Goal: Task Accomplishment & Management: Manage account settings

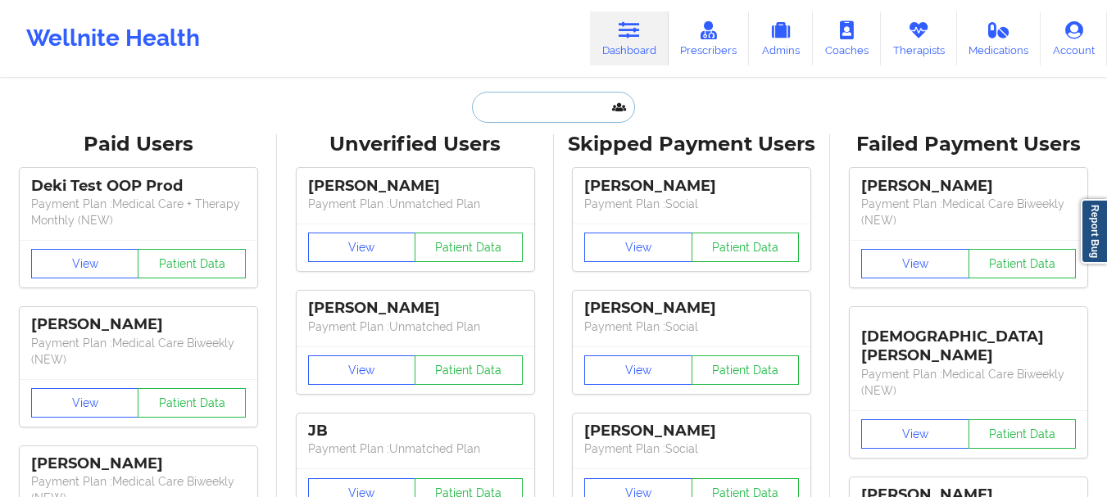
click at [555, 113] on input "text" at bounding box center [553, 107] width 162 height 31
paste input "[EMAIL_ADDRESS][DOMAIN_NAME]"
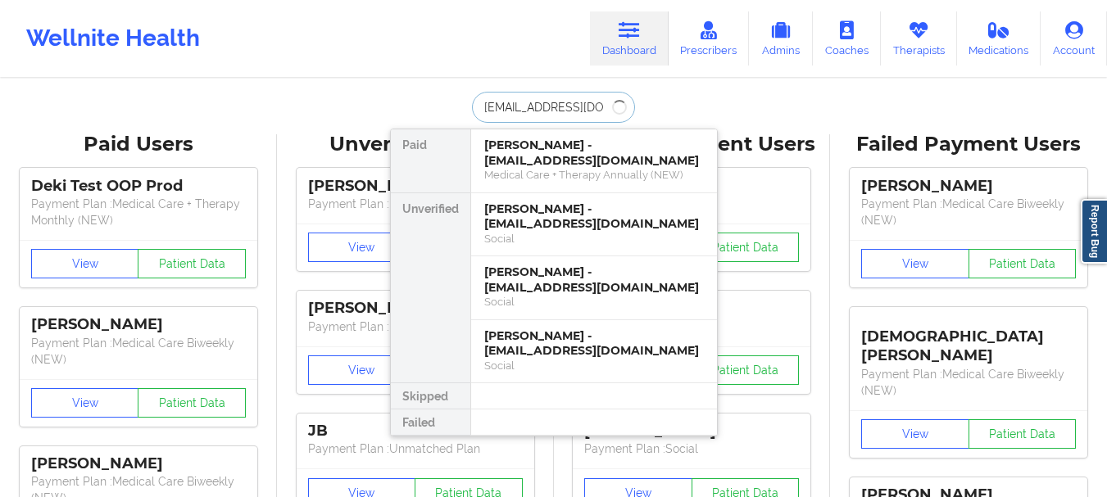
type input "[EMAIL_ADDRESS][DOMAIN_NAME]"
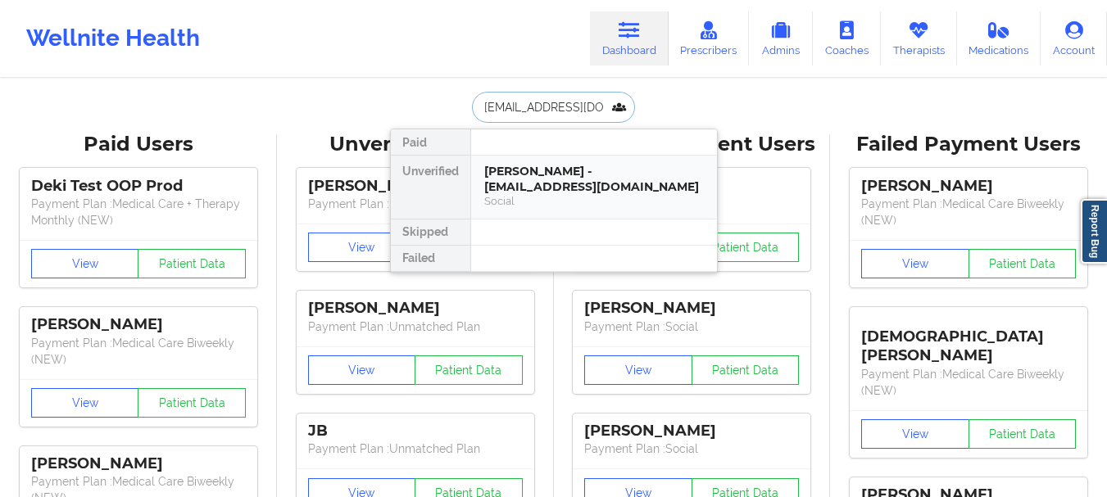
click at [571, 192] on div "[PERSON_NAME] - [EMAIL_ADDRESS][DOMAIN_NAME]" at bounding box center [594, 179] width 220 height 30
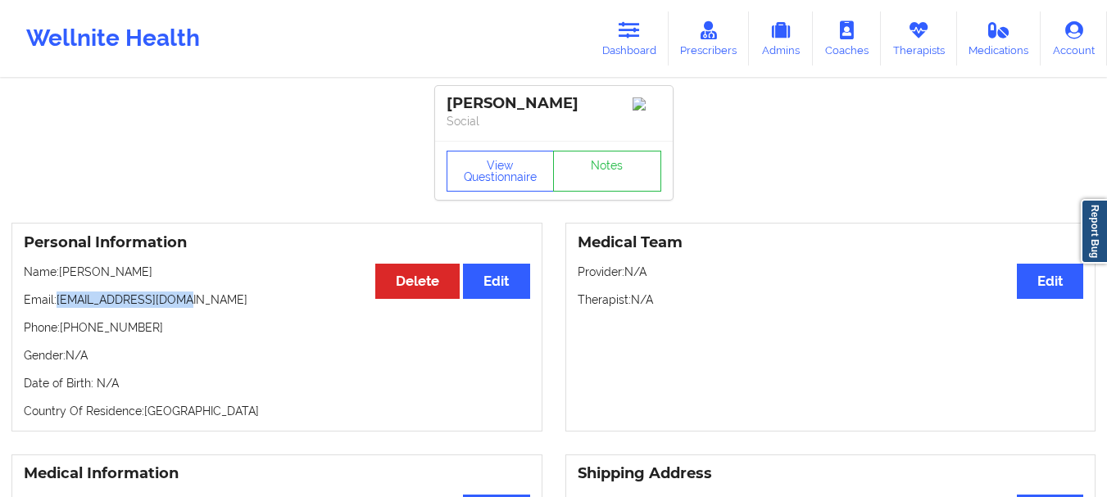
drag, startPoint x: 183, startPoint y: 305, endPoint x: 60, endPoint y: 301, distance: 123.7
click at [60, 301] on p "Email: [EMAIL_ADDRESS][DOMAIN_NAME]" at bounding box center [277, 300] width 506 height 16
copy p "[EMAIL_ADDRESS][DOMAIN_NAME]"
drag, startPoint x: 62, startPoint y: 282, endPoint x: 172, endPoint y: 279, distance: 109.8
click at [172, 279] on p "Name: [PERSON_NAME]" at bounding box center [277, 272] width 506 height 16
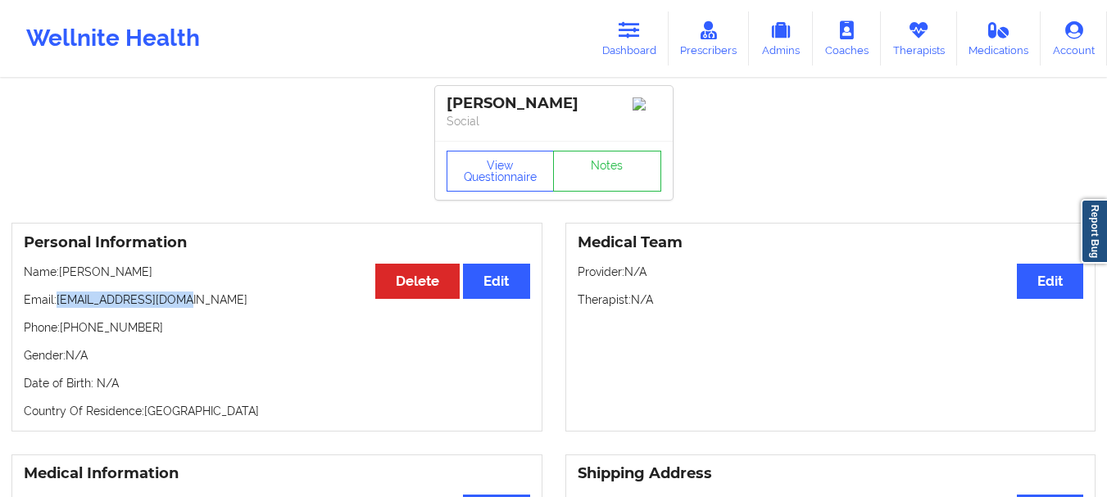
copy p "[PERSON_NAME]"
click at [648, 39] on link "Dashboard" at bounding box center [629, 38] width 79 height 54
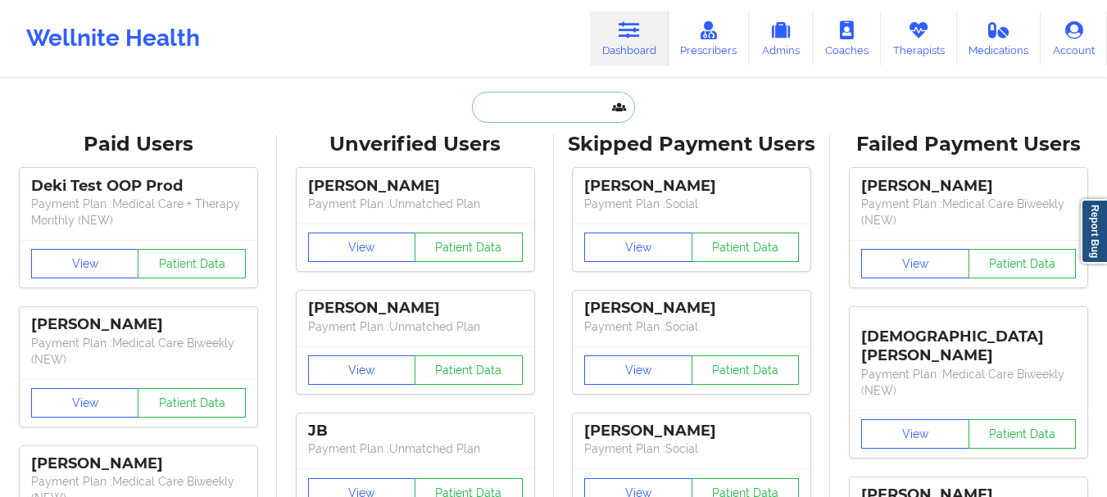
click at [538, 107] on input "text" at bounding box center [553, 107] width 162 height 31
paste input "[PERSON_NAME]"
type input "[PERSON_NAME]"
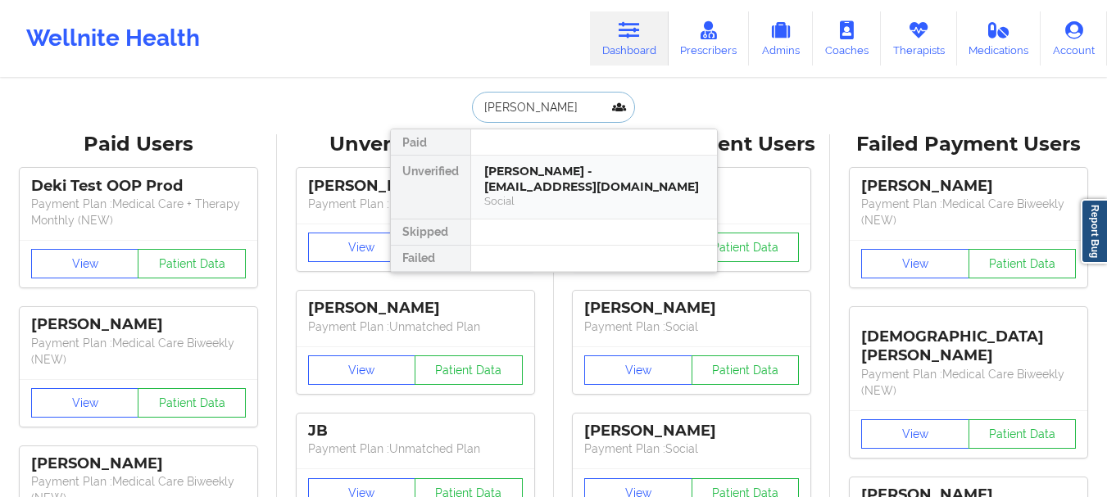
click at [547, 210] on div "[PERSON_NAME] - [EMAIL_ADDRESS][DOMAIN_NAME] Social" at bounding box center [594, 187] width 246 height 63
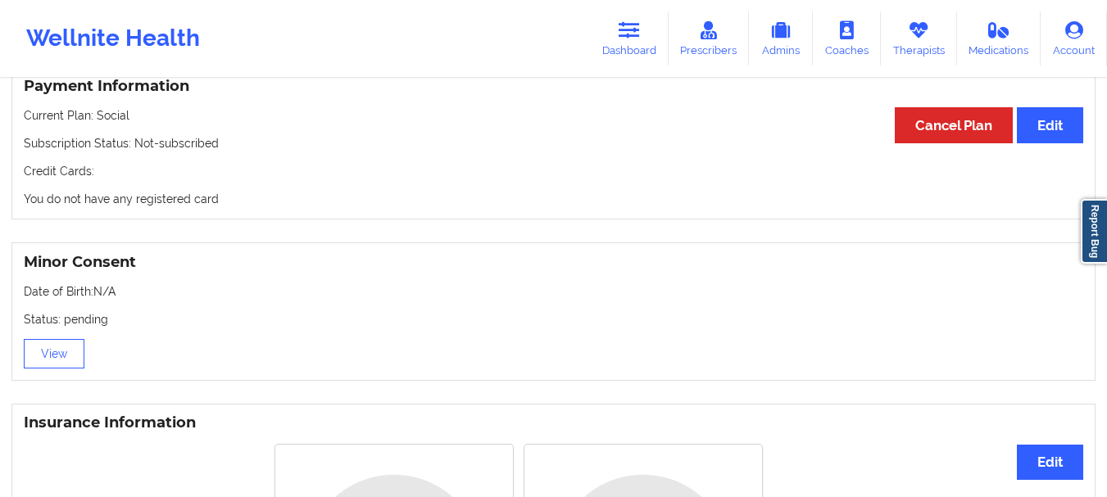
scroll to position [890, 0]
click at [636, 41] on link "Dashboard" at bounding box center [629, 38] width 79 height 54
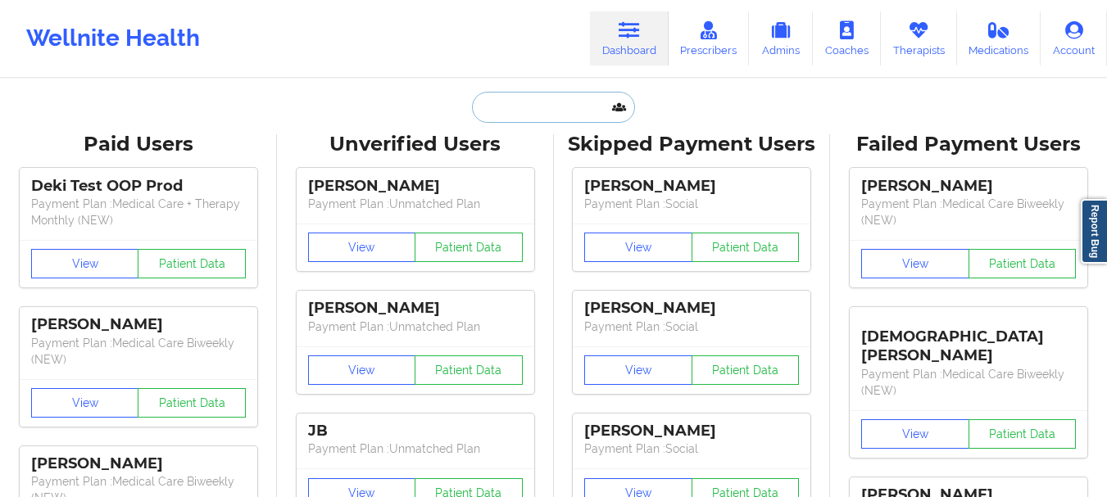
click at [540, 117] on input "text" at bounding box center [553, 107] width 162 height 31
paste input "[PERSON_NAME]"
type input "[PERSON_NAME]"
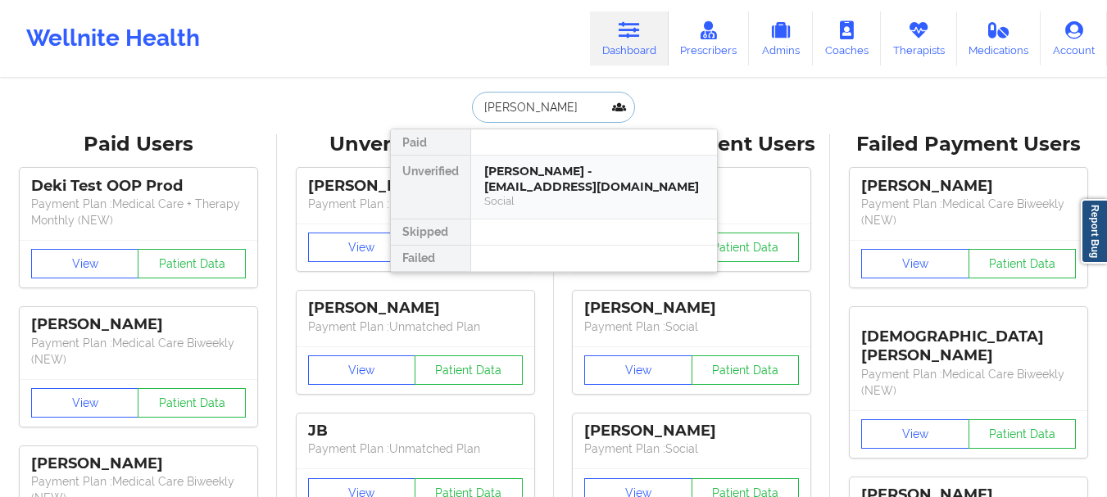
click at [572, 192] on div "[PERSON_NAME] - [EMAIL_ADDRESS][DOMAIN_NAME]" at bounding box center [594, 179] width 220 height 30
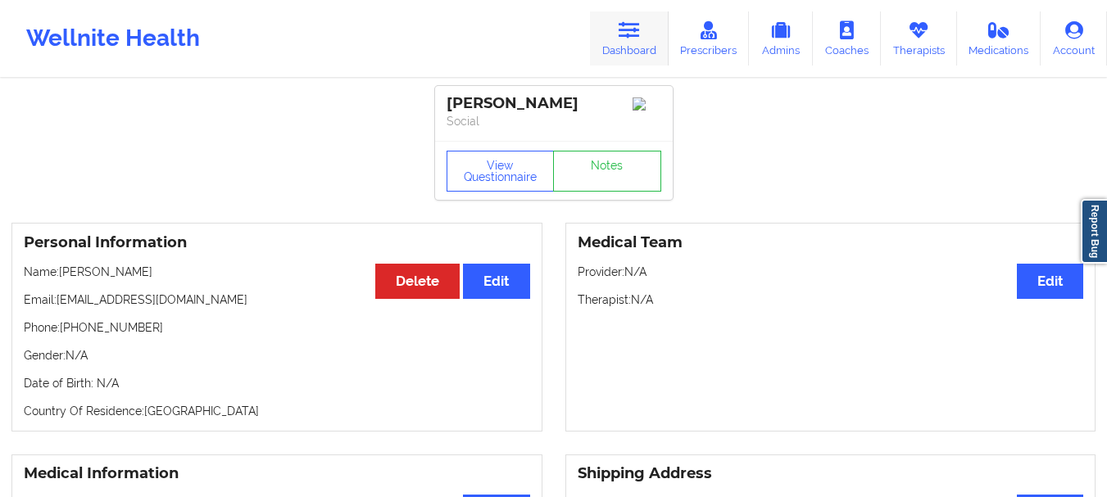
click at [634, 36] on icon at bounding box center [628, 30] width 21 height 18
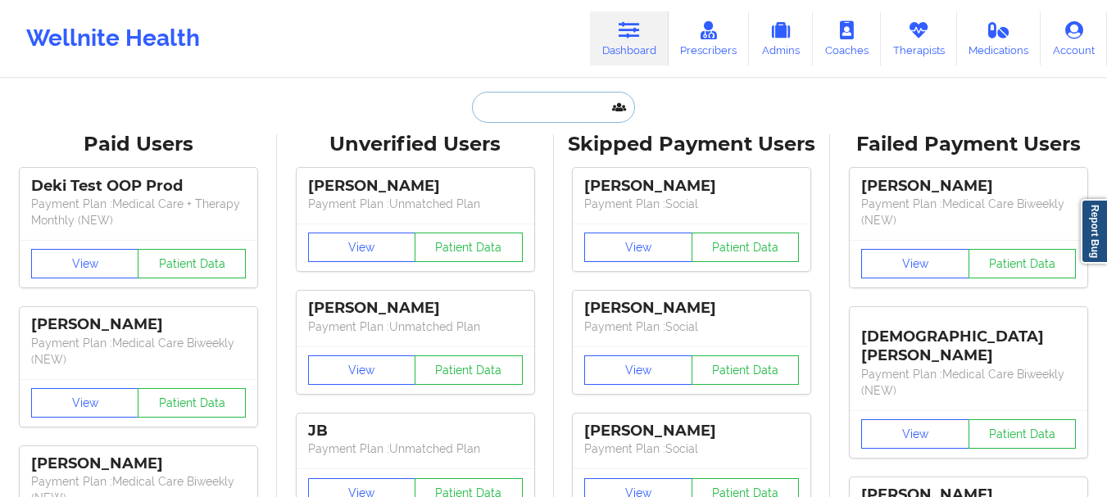
click at [547, 99] on input "text" at bounding box center [553, 107] width 162 height 31
paste input "[EMAIL_ADDRESS][DOMAIN_NAME]"
type input "[EMAIL_ADDRESS][DOMAIN_NAME]"
click at [516, 102] on input "text" at bounding box center [553, 107] width 162 height 31
paste input "[PERSON_NAME]"
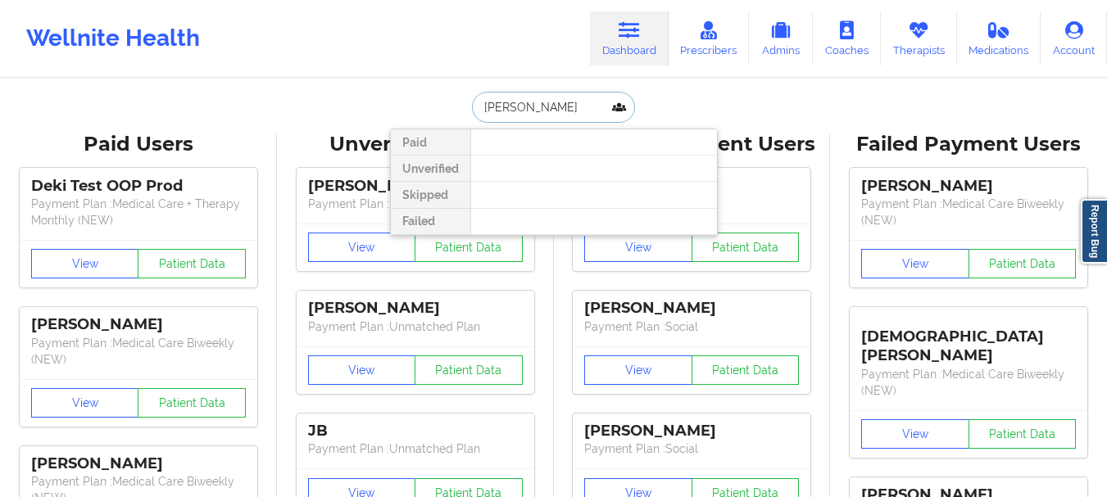
click at [523, 108] on input "[PERSON_NAME]" at bounding box center [553, 107] width 162 height 31
type input "[PERSON_NAME]"
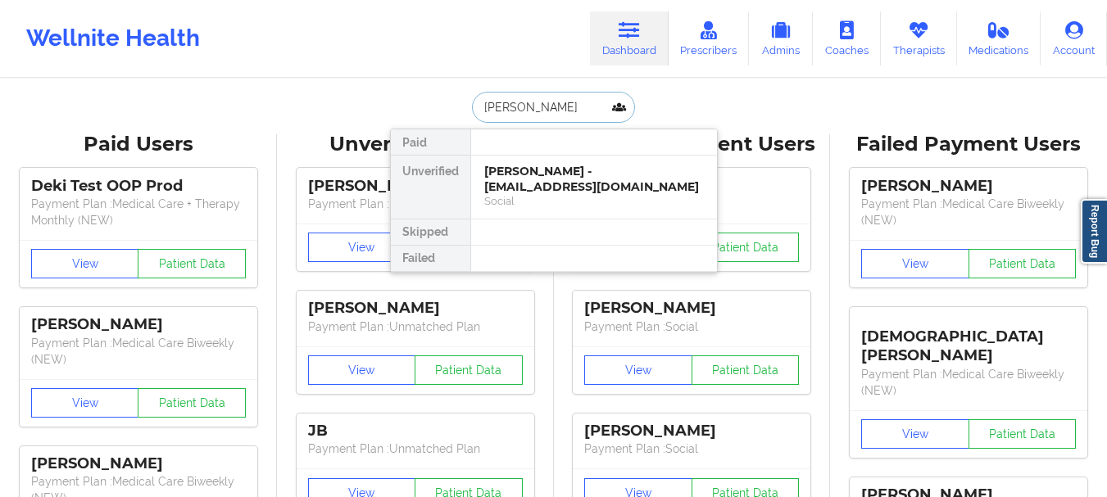
click at [525, 187] on div "[PERSON_NAME] - [EMAIL_ADDRESS][DOMAIN_NAME]" at bounding box center [594, 179] width 220 height 30
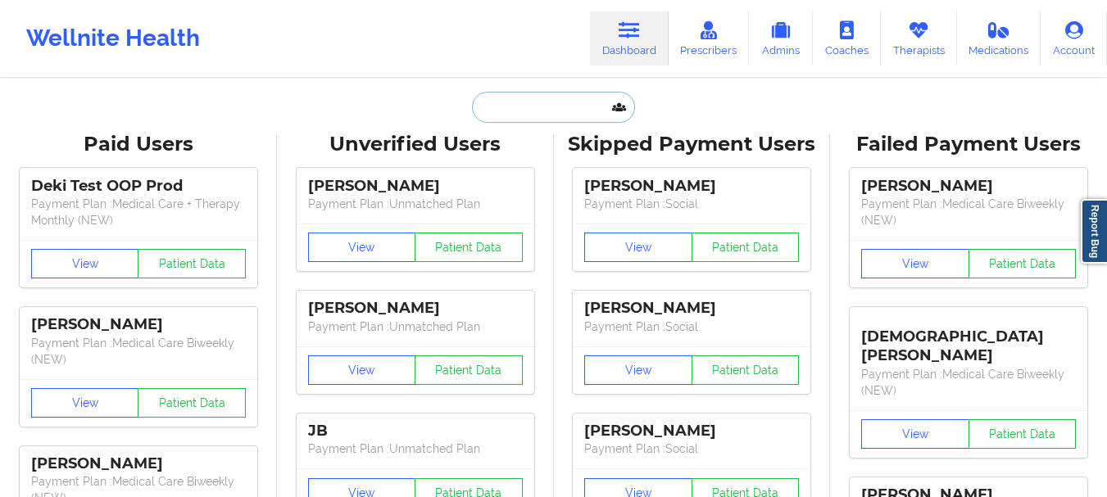
click at [548, 120] on input "text" at bounding box center [553, 107] width 162 height 31
paste input "[PERSON_NAME]"
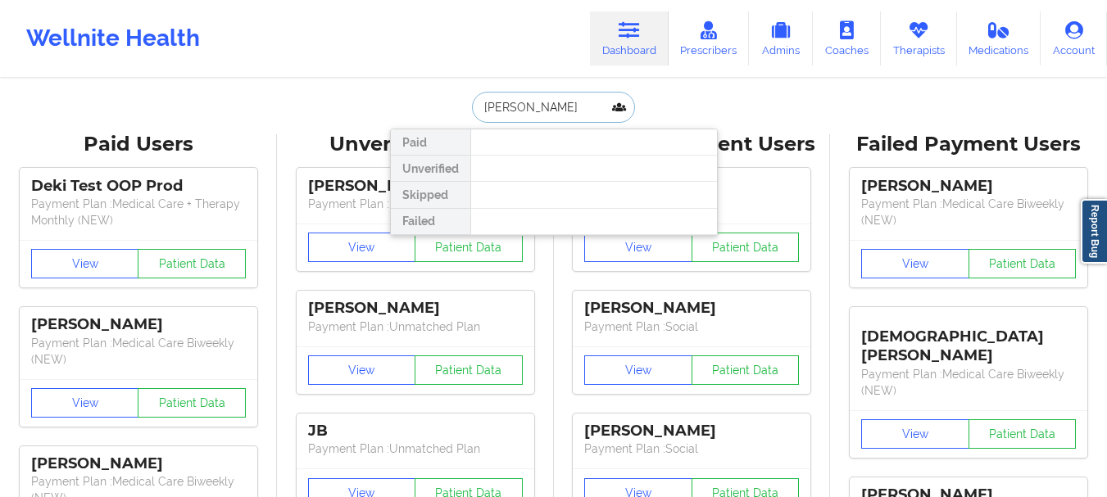
click at [523, 111] on input "[PERSON_NAME]" at bounding box center [553, 107] width 162 height 31
type input "[PERSON_NAME]"
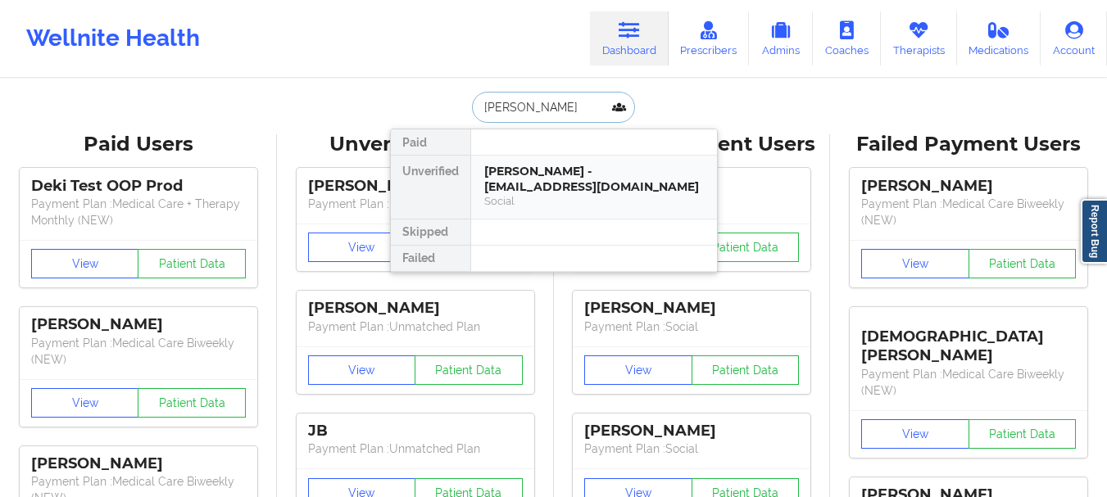
click at [560, 178] on div "[PERSON_NAME] - [EMAIL_ADDRESS][DOMAIN_NAME]" at bounding box center [594, 179] width 220 height 30
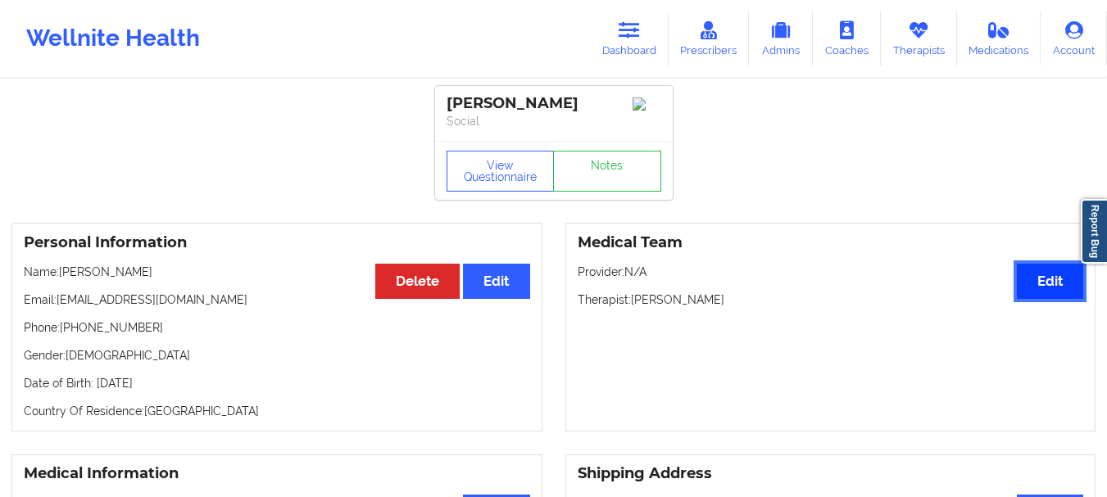
click at [1035, 299] on button "Edit" at bounding box center [1050, 281] width 66 height 35
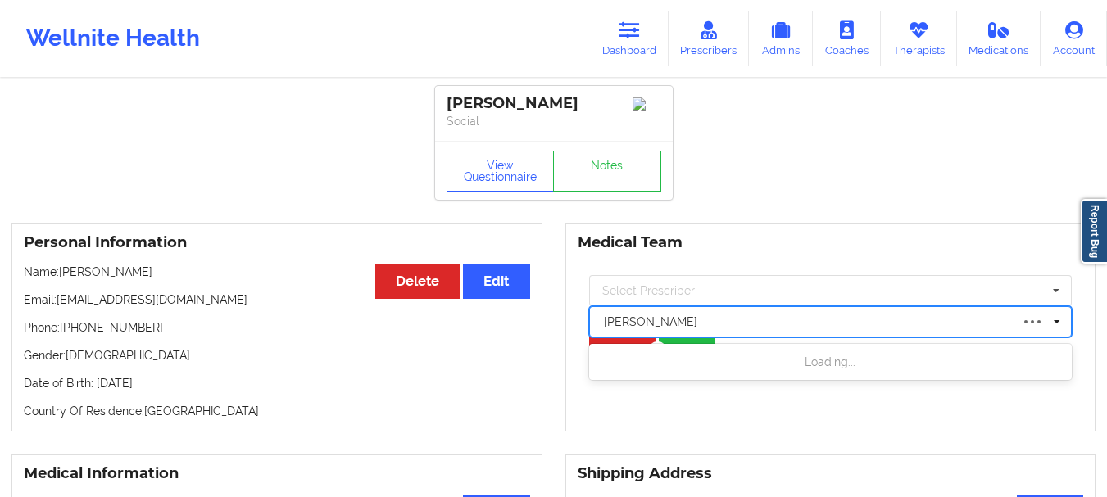
click at [798, 332] on div at bounding box center [807, 322] width 406 height 20
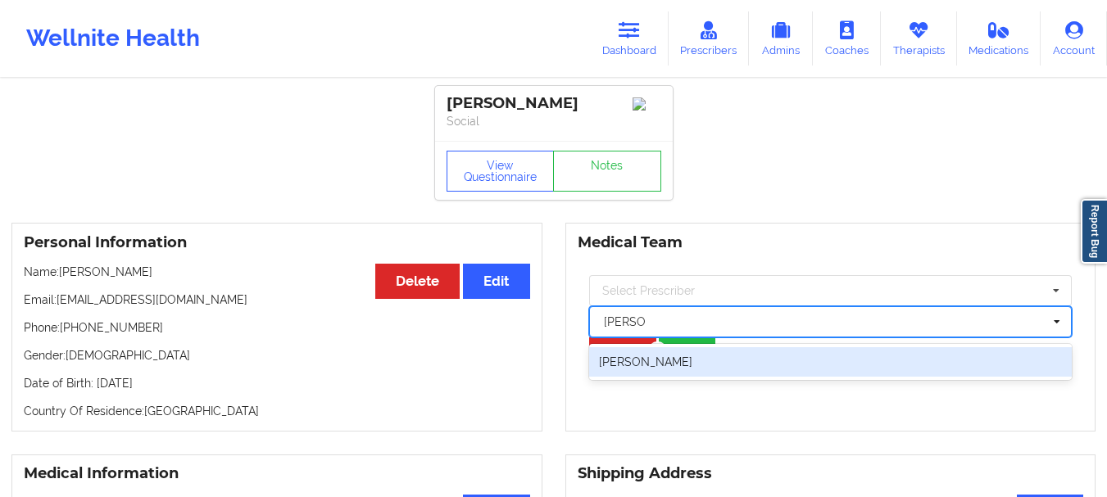
click at [780, 377] on div "[PERSON_NAME]" at bounding box center [830, 361] width 483 height 29
type input "[PERSON_NAME]"
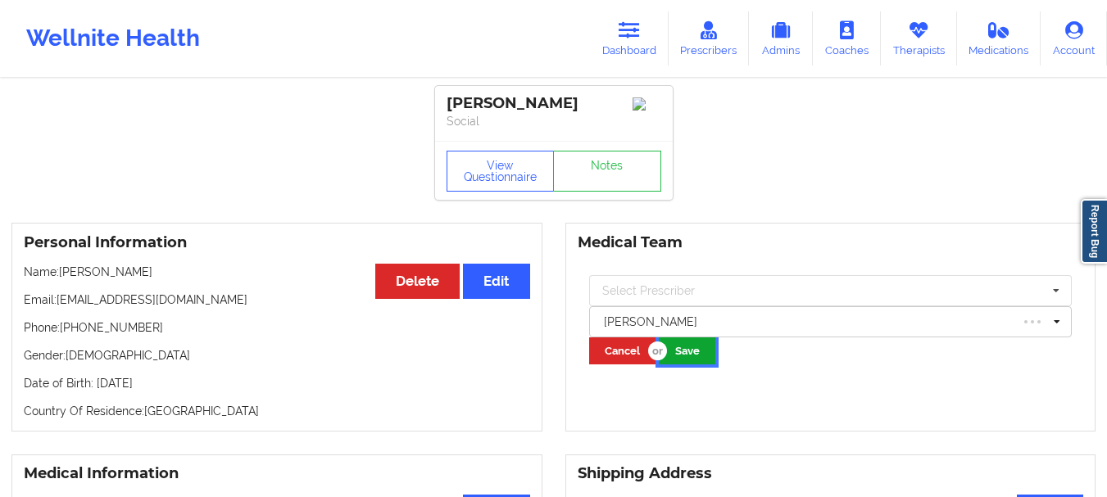
click at [691, 361] on button "Save" at bounding box center [687, 350] width 57 height 27
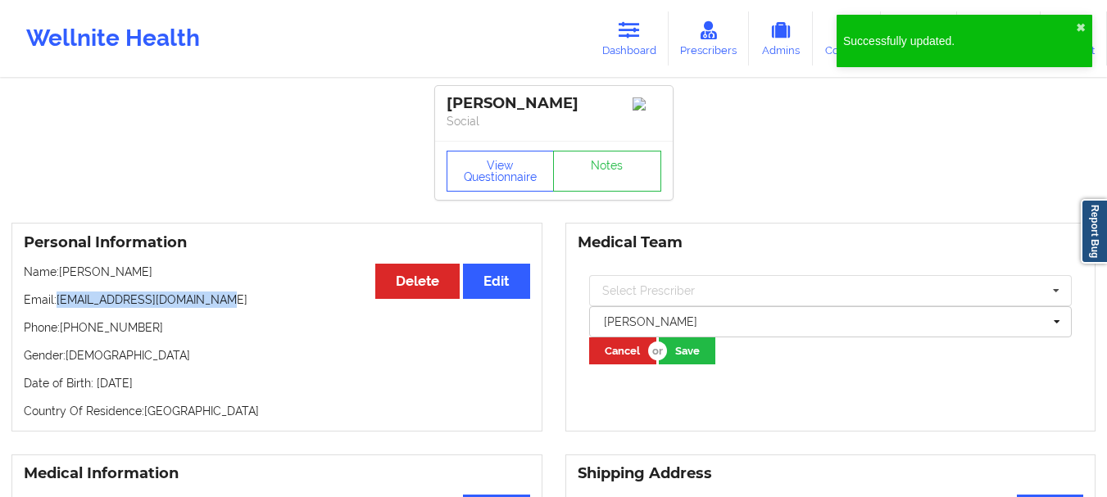
drag, startPoint x: 60, startPoint y: 306, endPoint x: 233, endPoint y: 298, distance: 173.8
click at [233, 298] on p "Email: [EMAIL_ADDRESS][DOMAIN_NAME]" at bounding box center [277, 300] width 506 height 16
copy p "[EMAIL_ADDRESS][DOMAIN_NAME]"
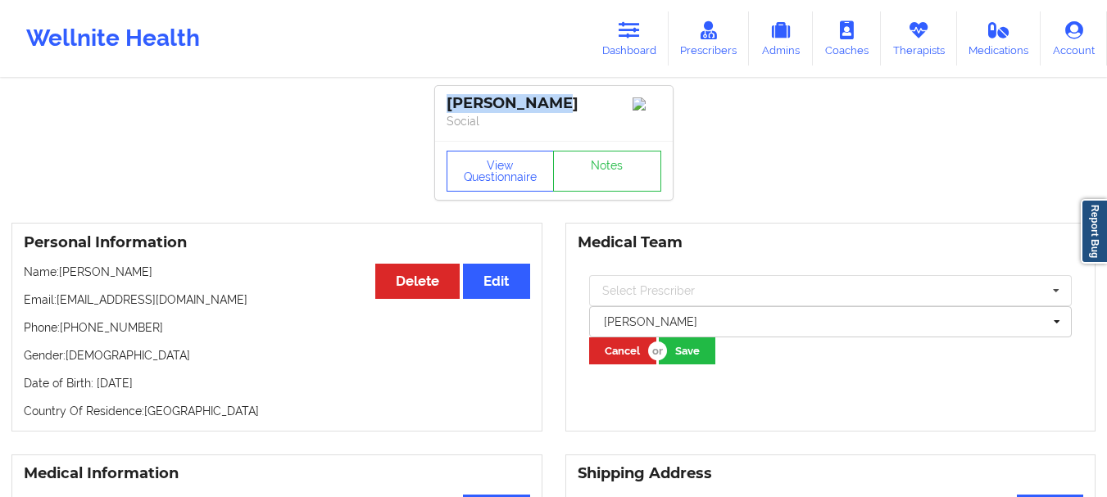
drag, startPoint x: 555, startPoint y: 99, endPoint x: 440, endPoint y: 99, distance: 115.5
click at [440, 99] on div "[PERSON_NAME] Social" at bounding box center [554, 113] width 238 height 55
copy div "[PERSON_NAME]"
click at [623, 50] on link "Dashboard" at bounding box center [629, 38] width 79 height 54
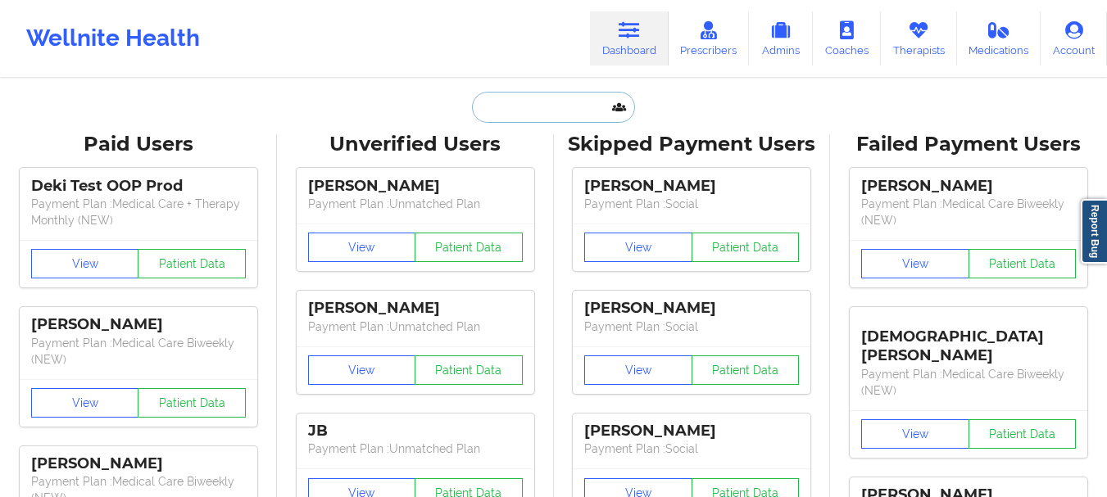
click at [573, 102] on input "text" at bounding box center [553, 107] width 162 height 31
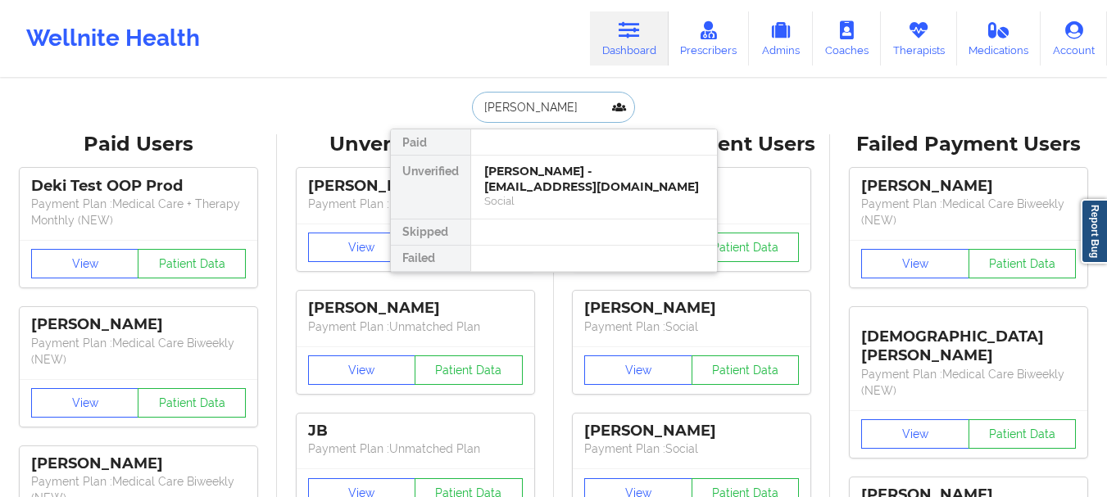
type input "[PERSON_NAME]"
click at [567, 177] on div "[PERSON_NAME] - [EMAIL_ADDRESS][DOMAIN_NAME]" at bounding box center [594, 179] width 220 height 30
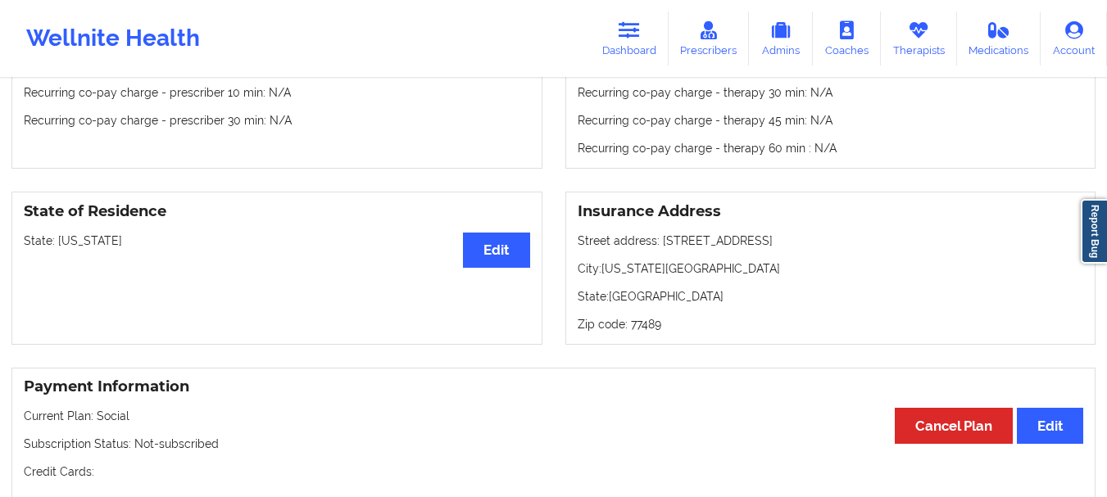
scroll to position [590, 0]
